Goal: Transaction & Acquisition: Book appointment/travel/reservation

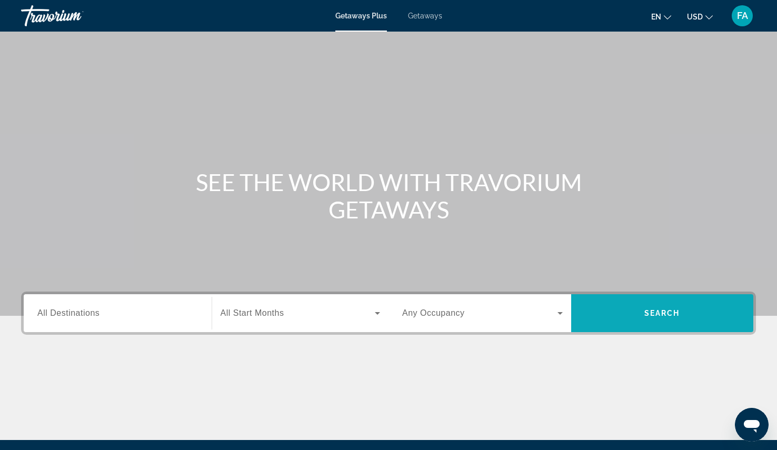
click at [664, 319] on span "Search" at bounding box center [662, 313] width 183 height 25
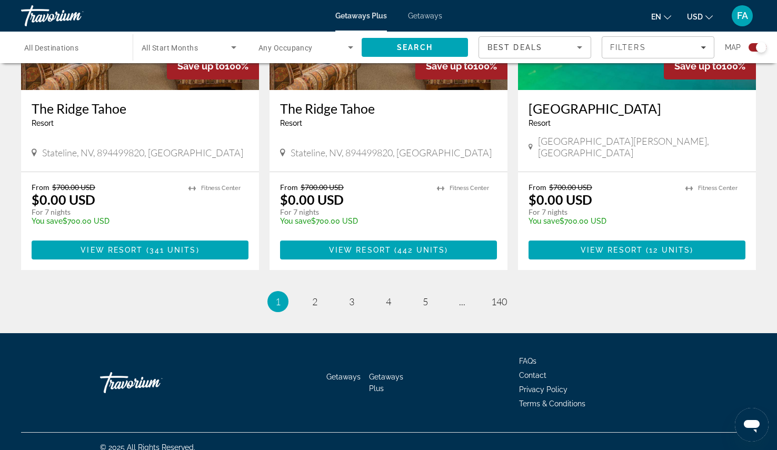
scroll to position [1596, 0]
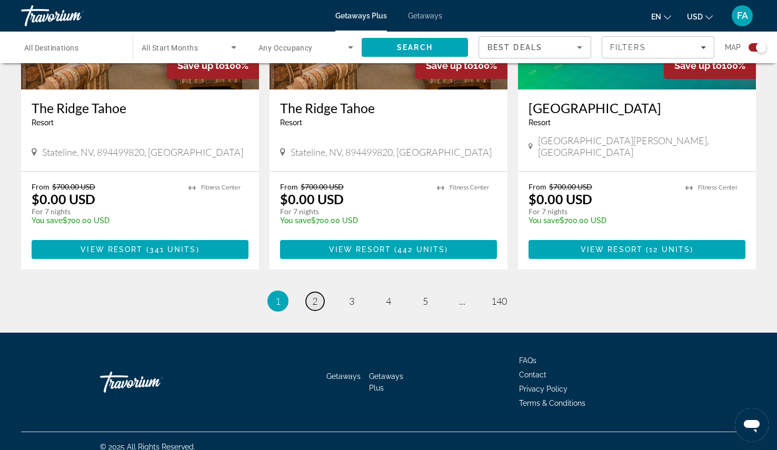
click at [311, 292] on link "page 2" at bounding box center [315, 301] width 18 height 18
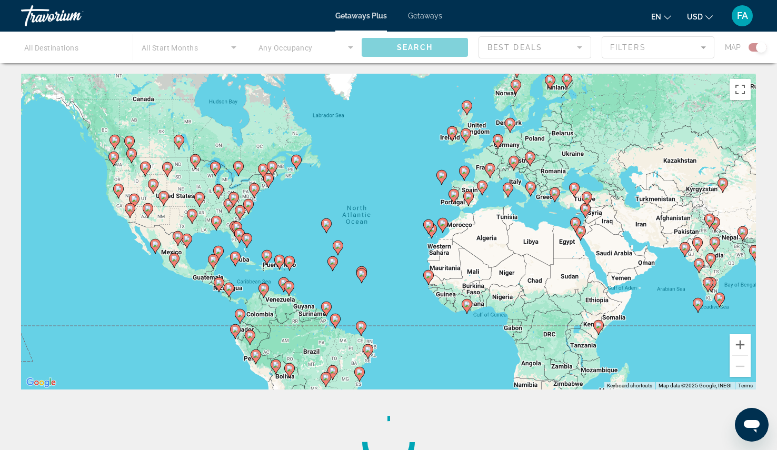
click at [82, 46] on div "Main content" at bounding box center [388, 48] width 777 height 32
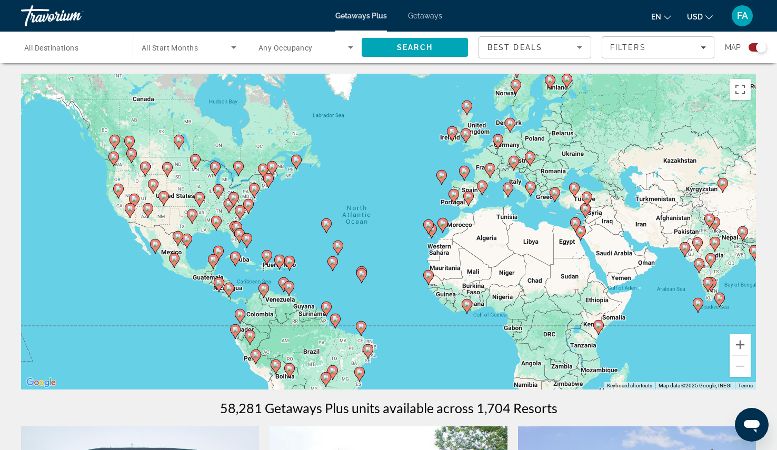
click at [112, 43] on input "Destination All Destinations" at bounding box center [71, 48] width 95 height 13
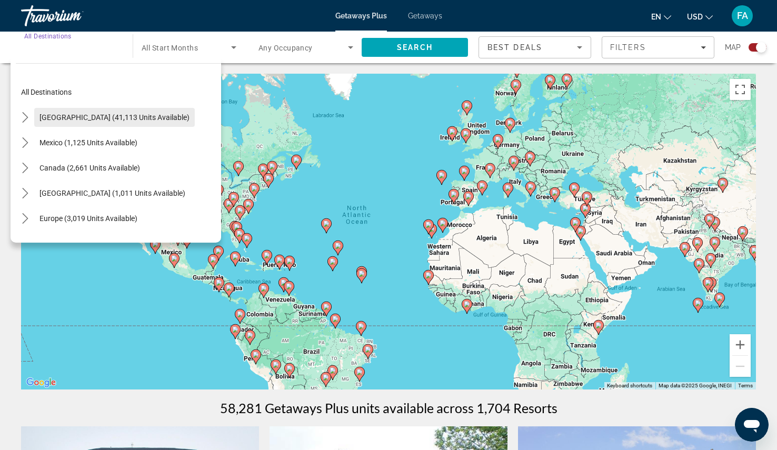
click at [120, 117] on span "[GEOGRAPHIC_DATA] (41,113 units available)" at bounding box center [114, 117] width 150 height 8
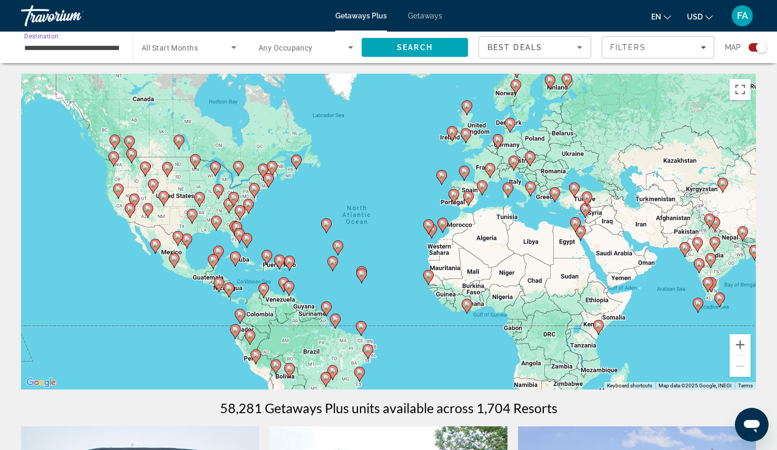
click at [87, 62] on div "**********" at bounding box center [72, 48] width 112 height 32
click at [91, 55] on div "**********" at bounding box center [71, 48] width 95 height 30
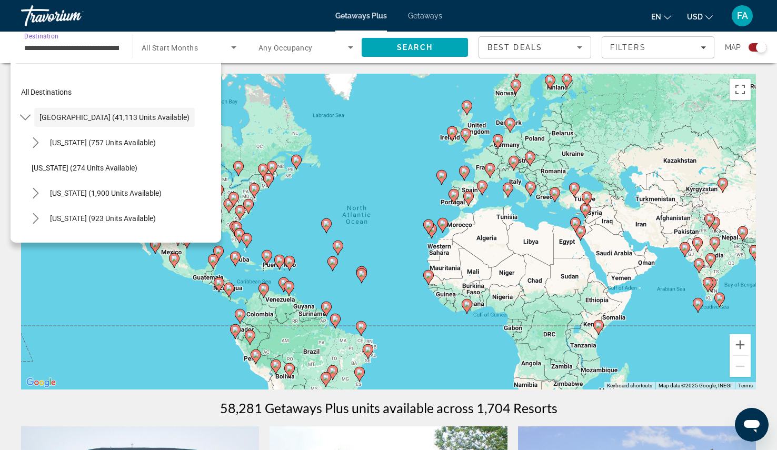
scroll to position [0, 36]
click at [94, 139] on span "[US_STATE] (757 units available)" at bounding box center [103, 142] width 106 height 8
type input "**********"
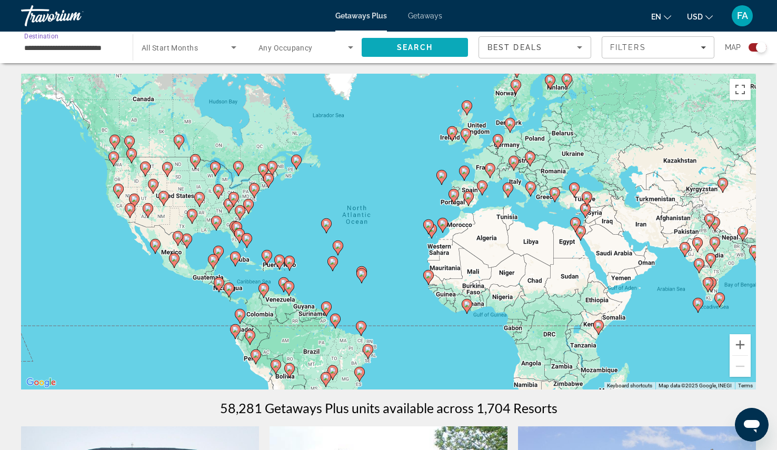
scroll to position [0, 0]
click at [417, 50] on span "Search" at bounding box center [415, 47] width 36 height 8
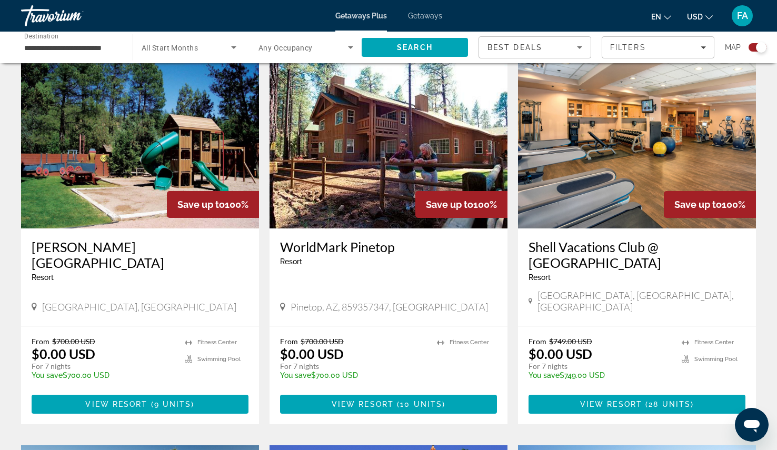
scroll to position [397, 0]
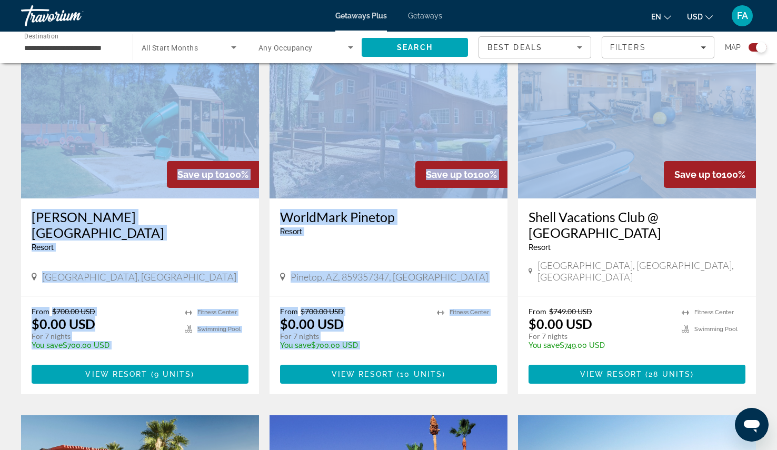
drag, startPoint x: 780, startPoint y: 14, endPoint x: 759, endPoint y: 76, distance: 65.1
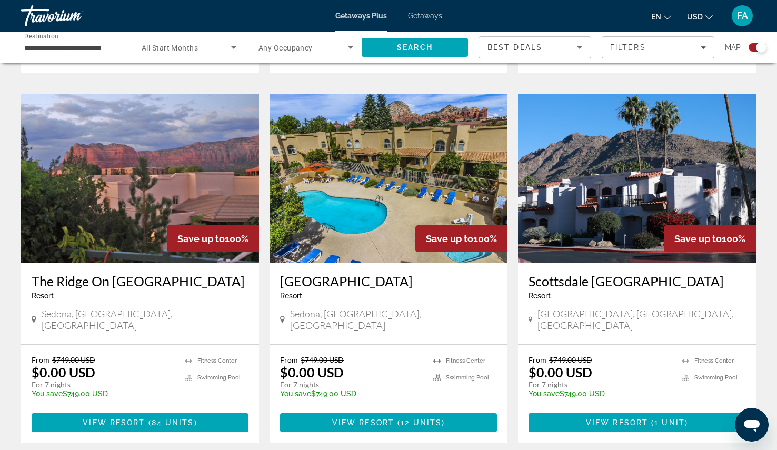
scroll to position [1122, 0]
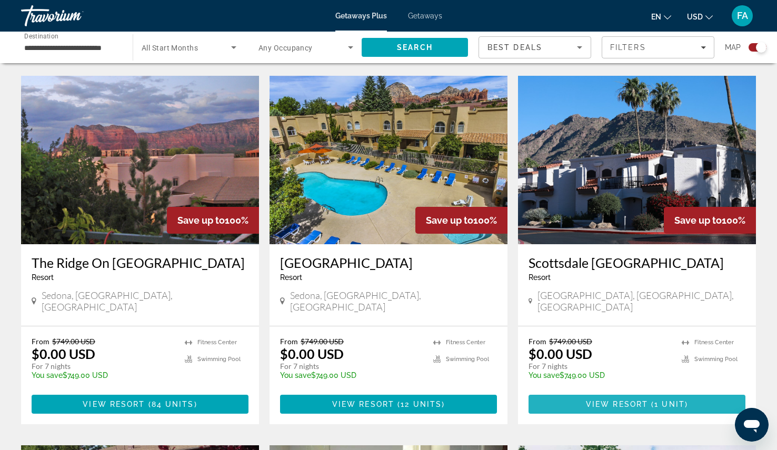
click at [655, 400] on span "1 unit" at bounding box center [670, 404] width 31 height 8
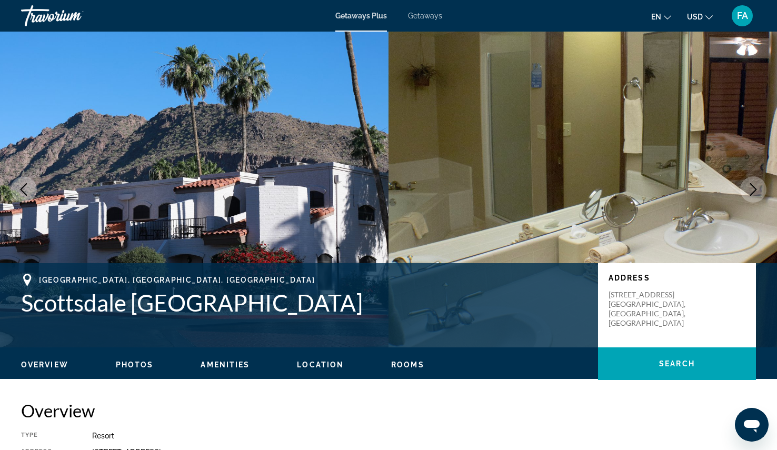
click at [751, 186] on icon "Next image" at bounding box center [753, 189] width 13 height 13
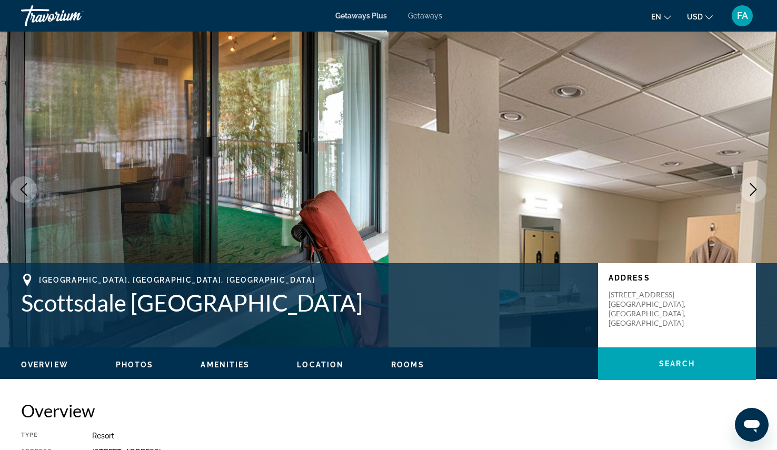
click at [751, 186] on icon "Next image" at bounding box center [753, 189] width 13 height 13
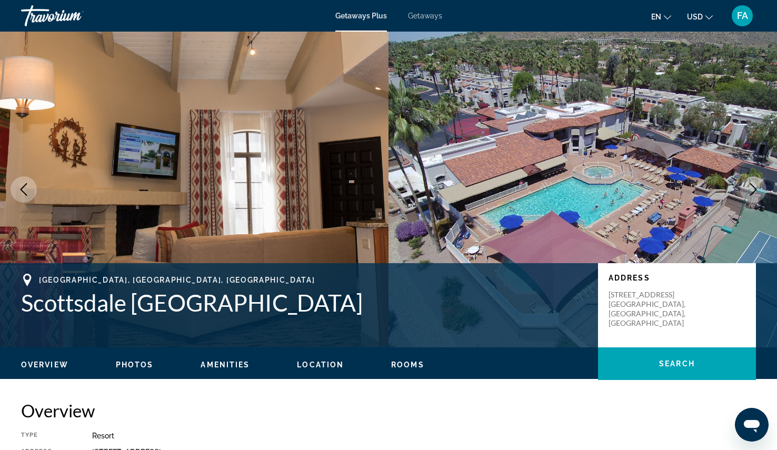
click at [751, 186] on icon "Next image" at bounding box center [753, 189] width 13 height 13
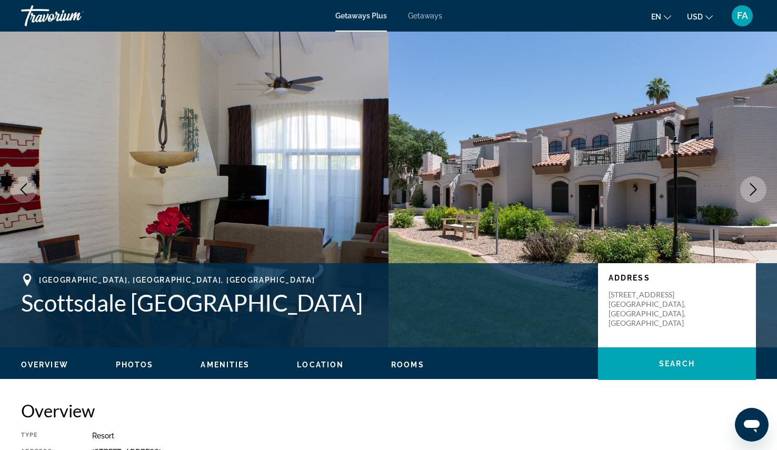
click at [751, 186] on icon "Next image" at bounding box center [753, 189] width 13 height 13
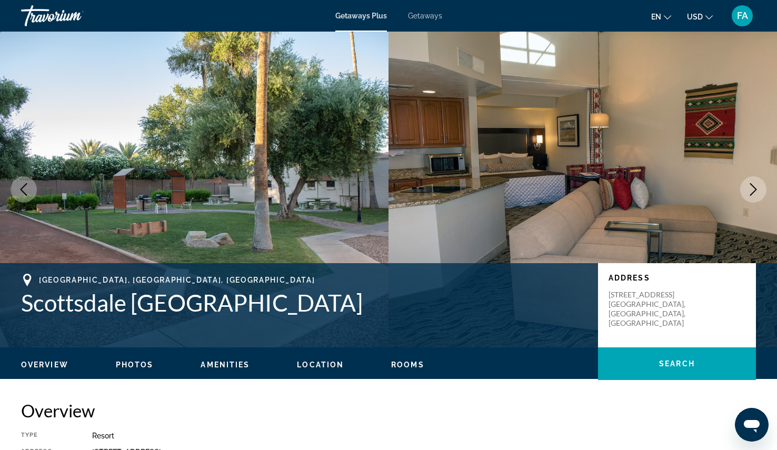
click at [751, 186] on icon "Next image" at bounding box center [753, 189] width 13 height 13
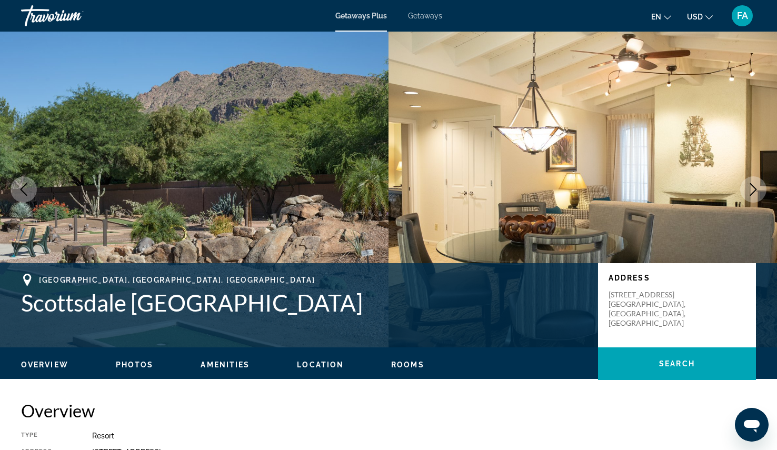
click at [751, 186] on icon "Next image" at bounding box center [753, 189] width 13 height 13
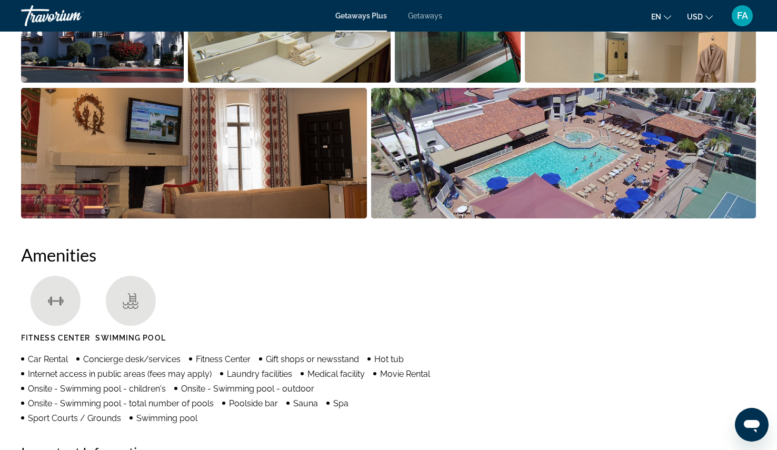
scroll to position [632, 0]
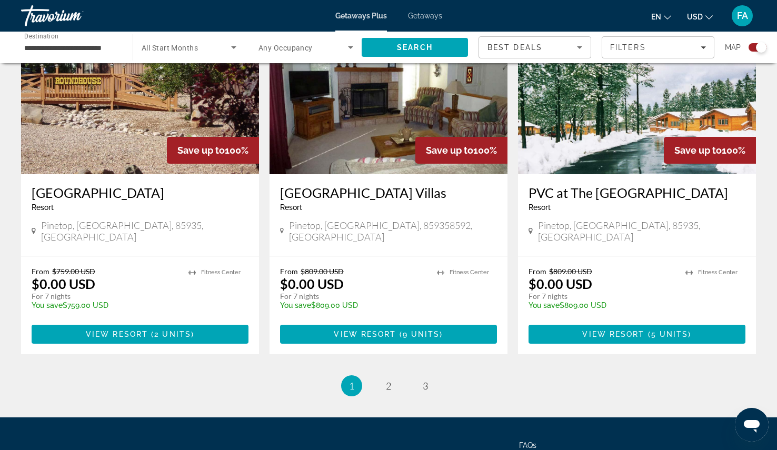
scroll to position [1580, 0]
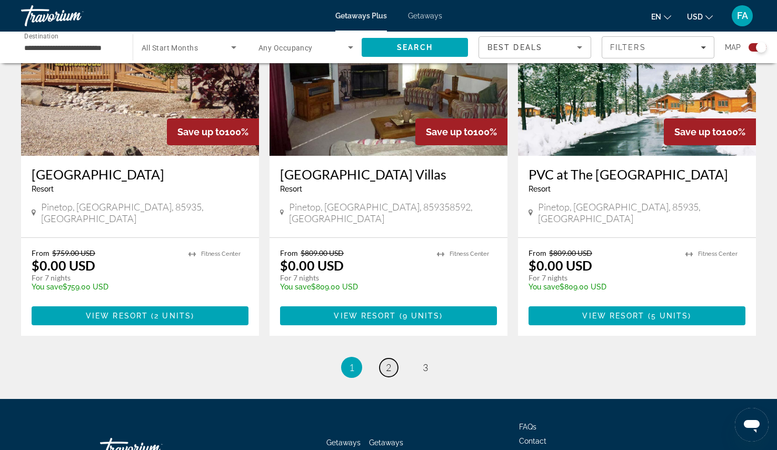
click at [390, 362] on span "2" at bounding box center [388, 368] width 5 height 12
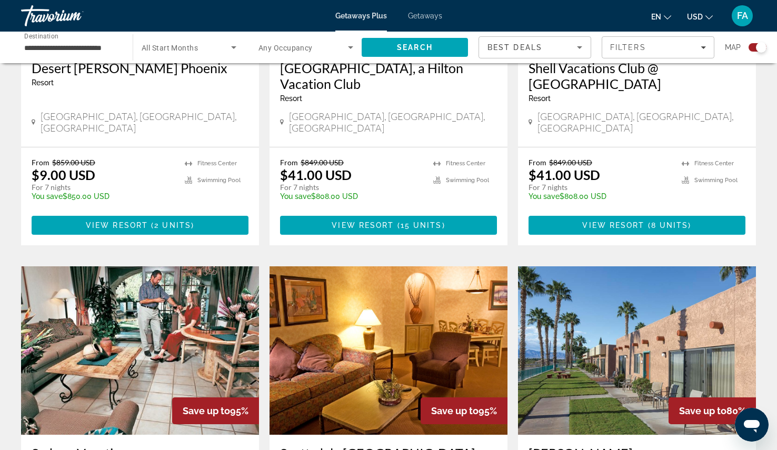
scroll to position [1318, 0]
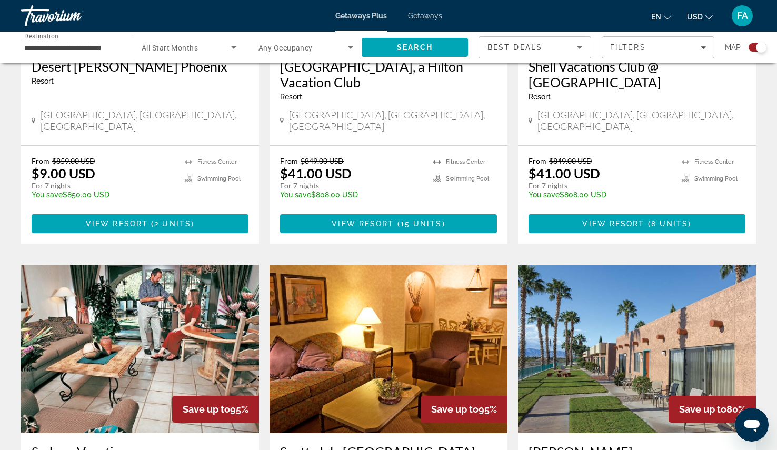
click at [280, 265] on img "Main content" at bounding box center [389, 349] width 238 height 169
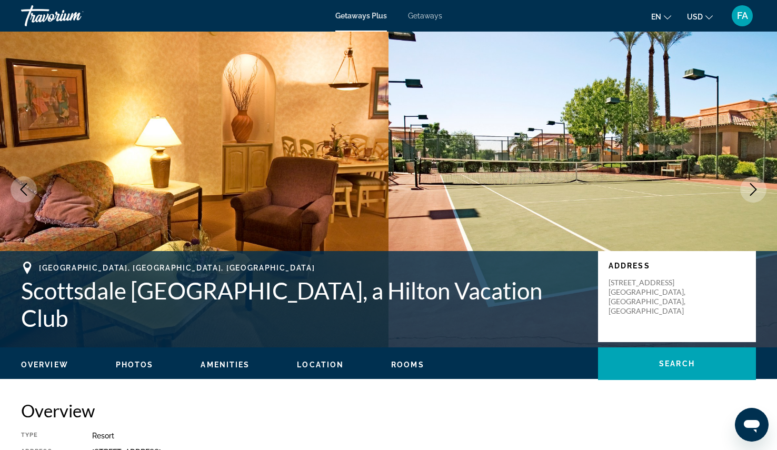
click at [280, 223] on img "Main content" at bounding box center [194, 190] width 389 height 316
